Goal: Check status

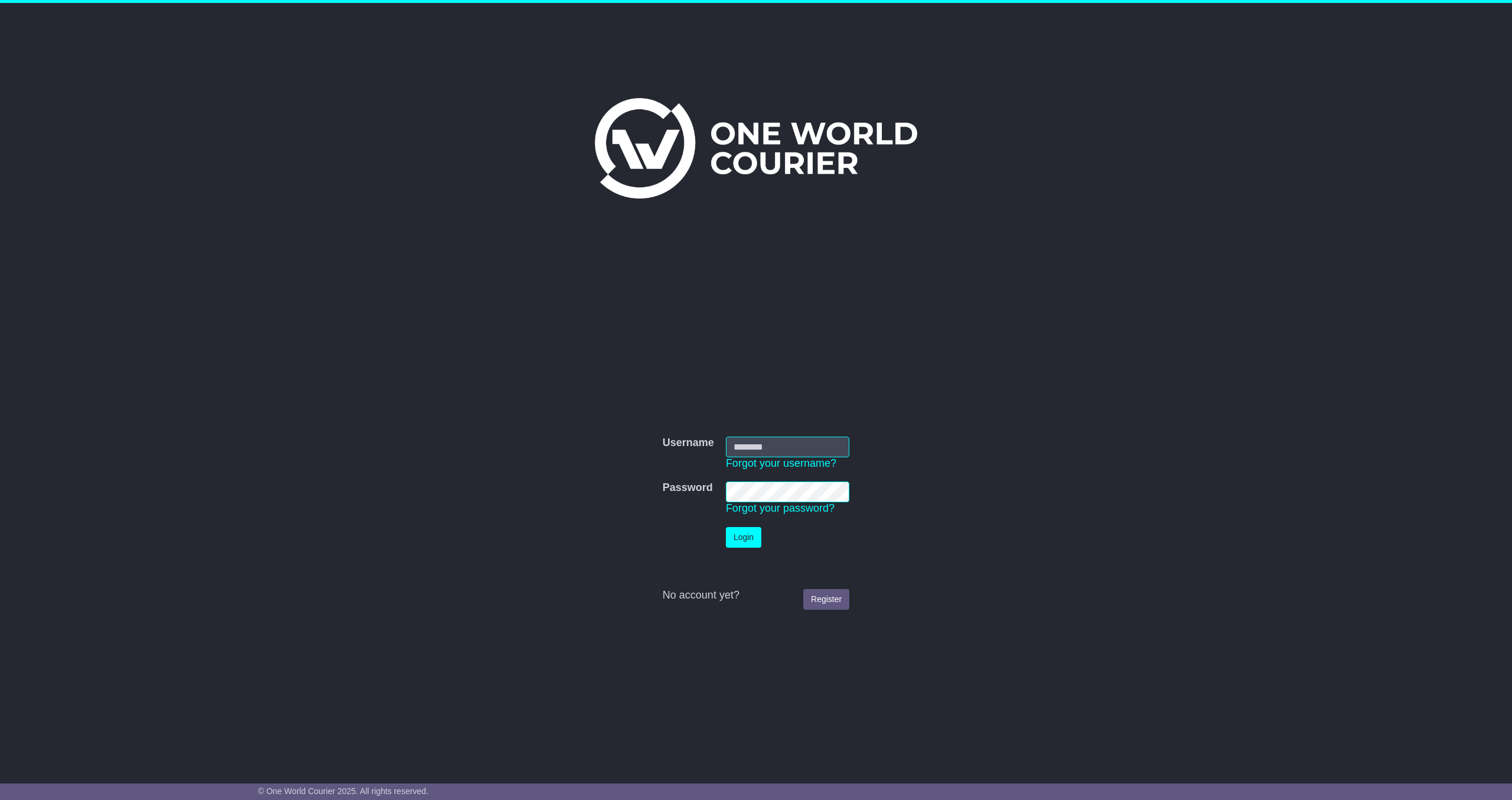
type input "**********"
click at [754, 531] on button "Login" at bounding box center [743, 537] width 35 height 21
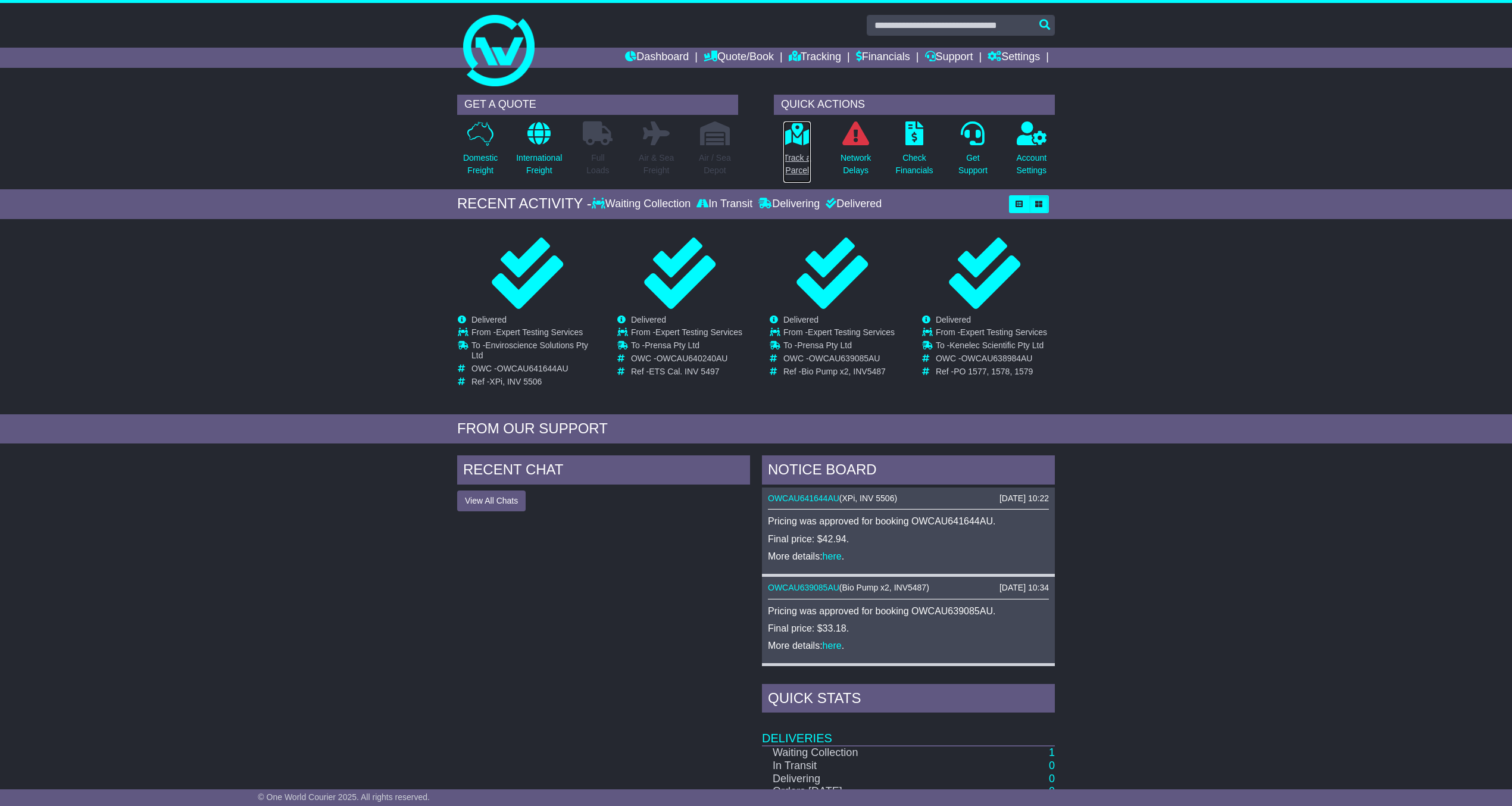
click at [798, 142] on icon at bounding box center [797, 133] width 27 height 24
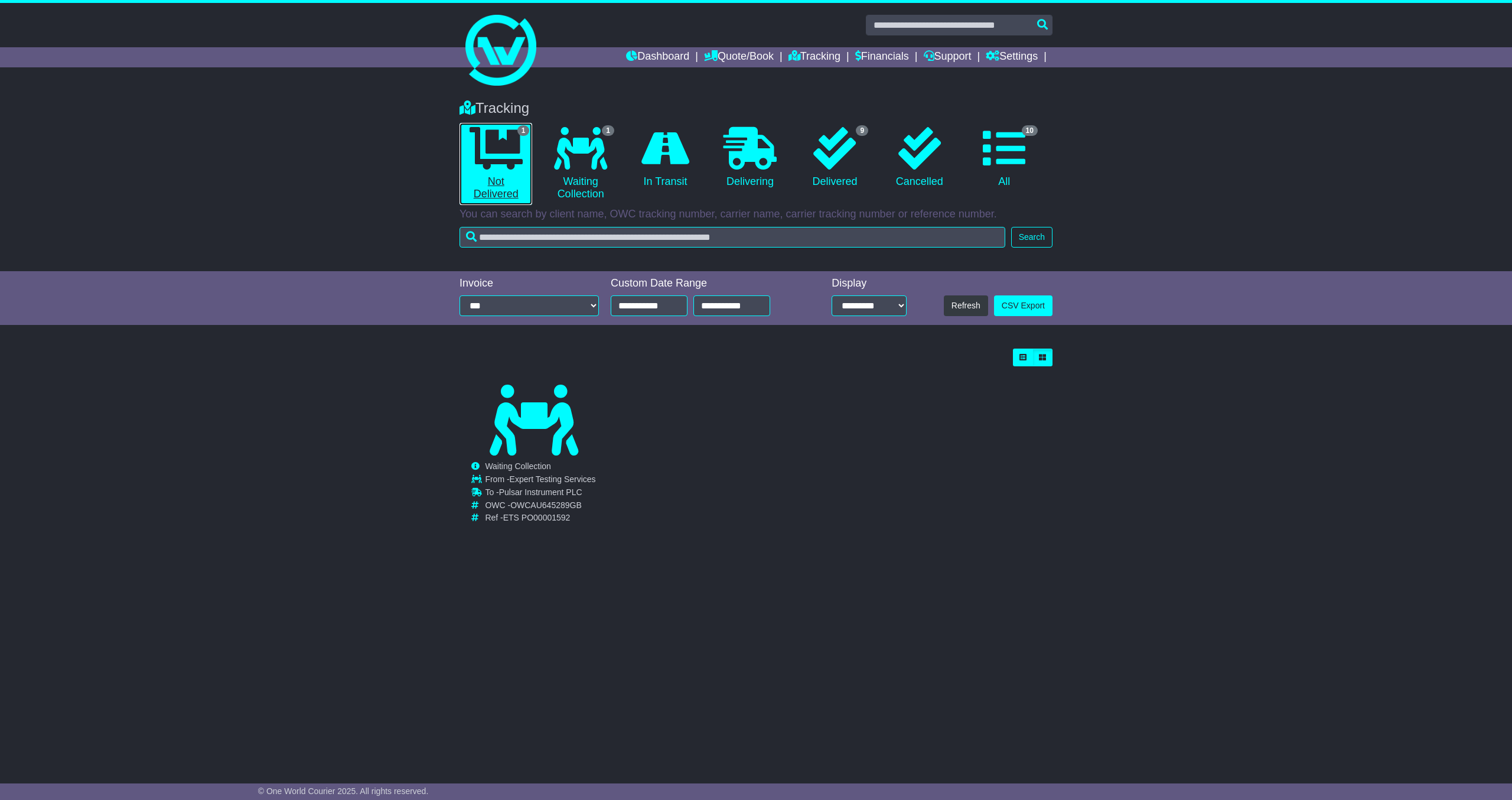
click at [507, 150] on icon at bounding box center [496, 148] width 53 height 43
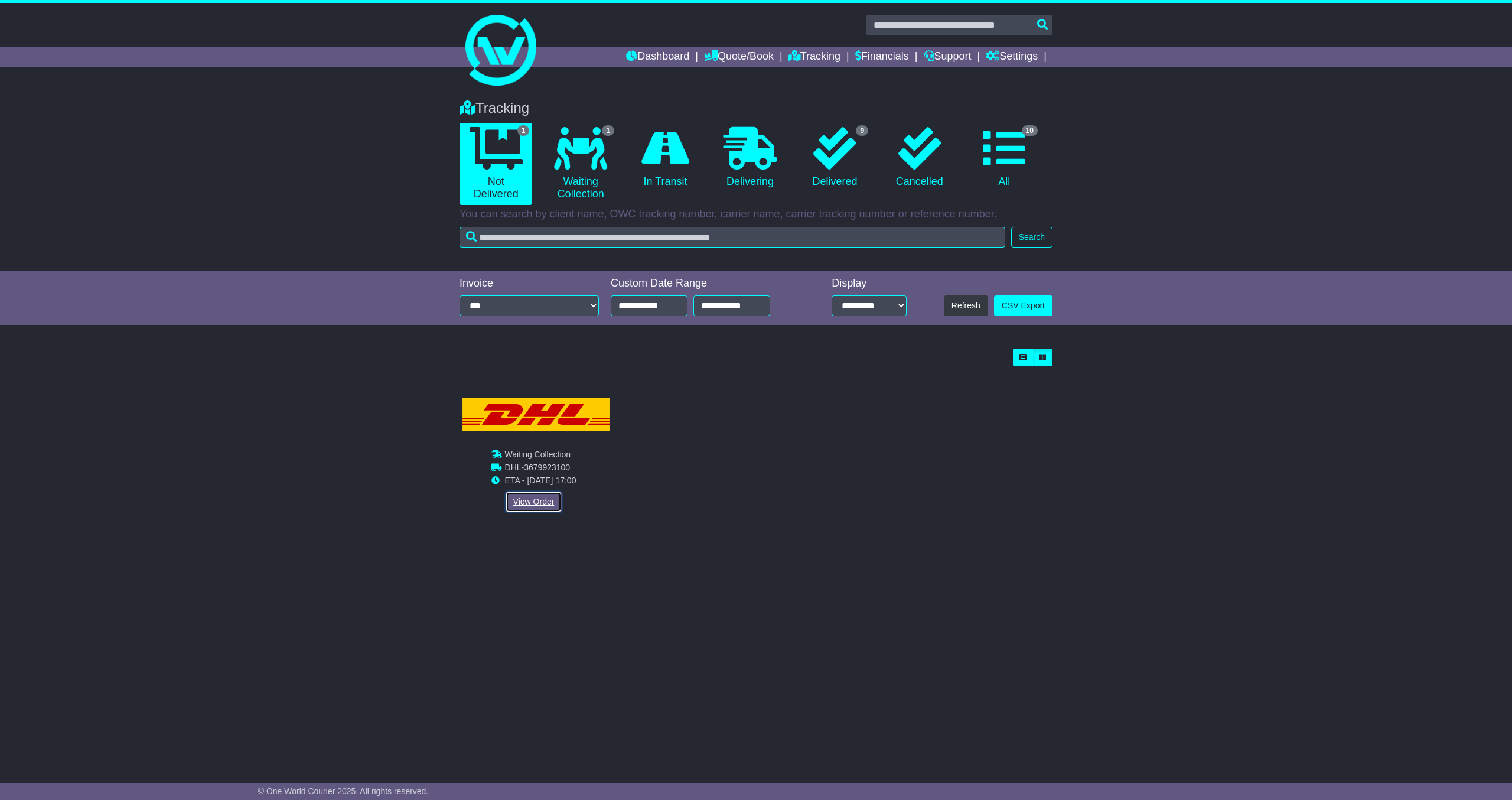
click at [532, 499] on link "View Order" at bounding box center [534, 502] width 57 height 21
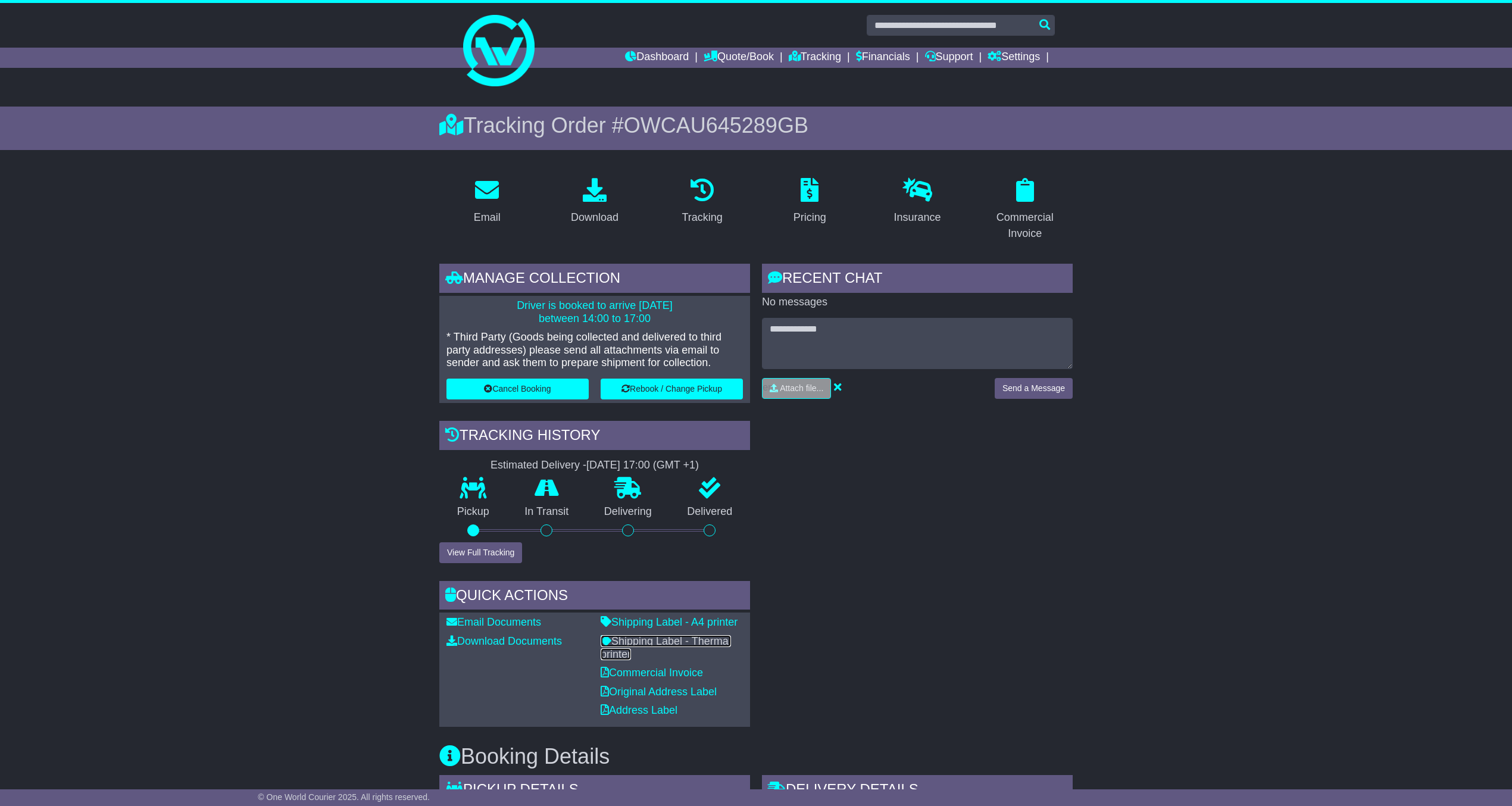
click at [630, 642] on link "Shipping Label - Thermal printer" at bounding box center [666, 648] width 130 height 25
